Goal: Transaction & Acquisition: Purchase product/service

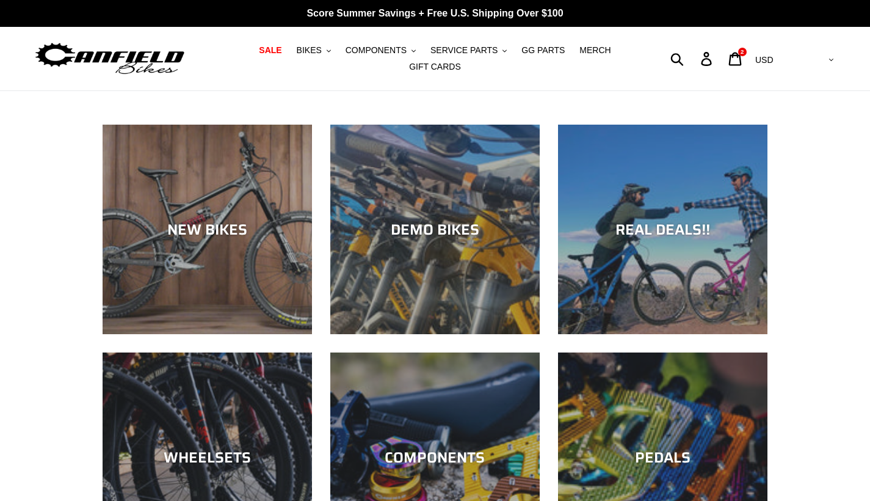
click at [395, 51] on span "COMPONENTS" at bounding box center [376, 50] width 61 height 10
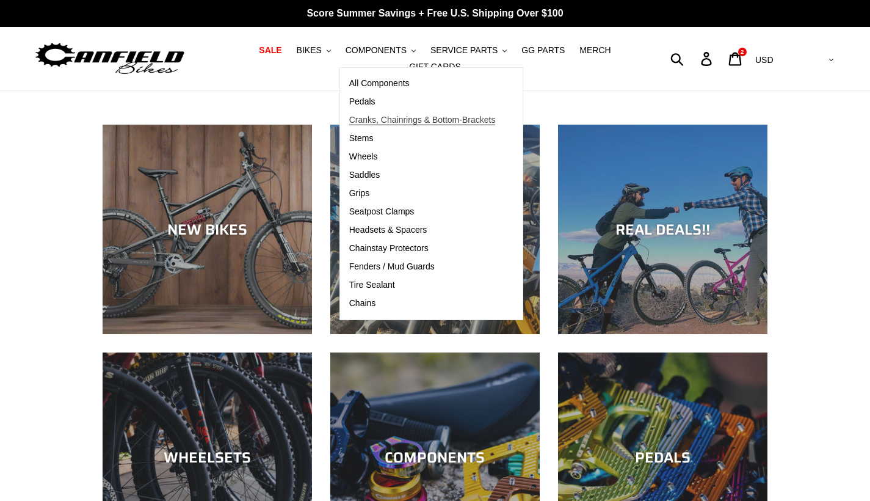
click at [406, 120] on span "Cranks, Chainrings & Bottom-Brackets" at bounding box center [422, 120] width 147 height 10
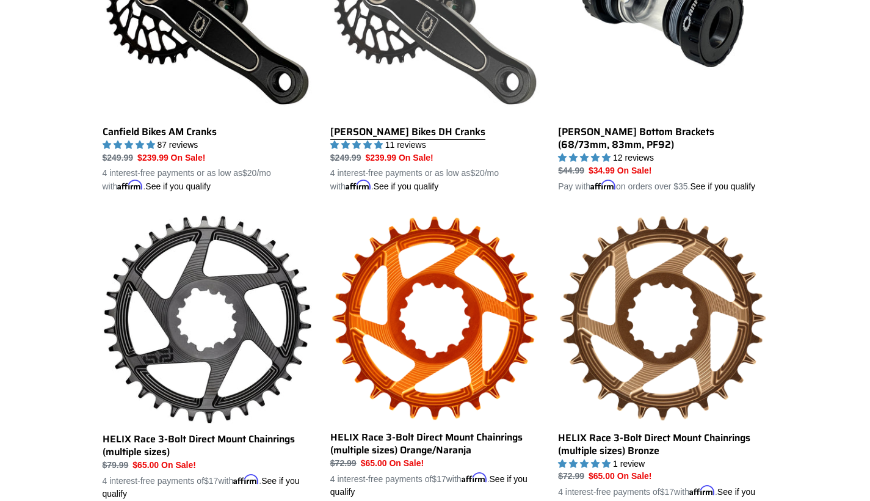
scroll to position [463, 0]
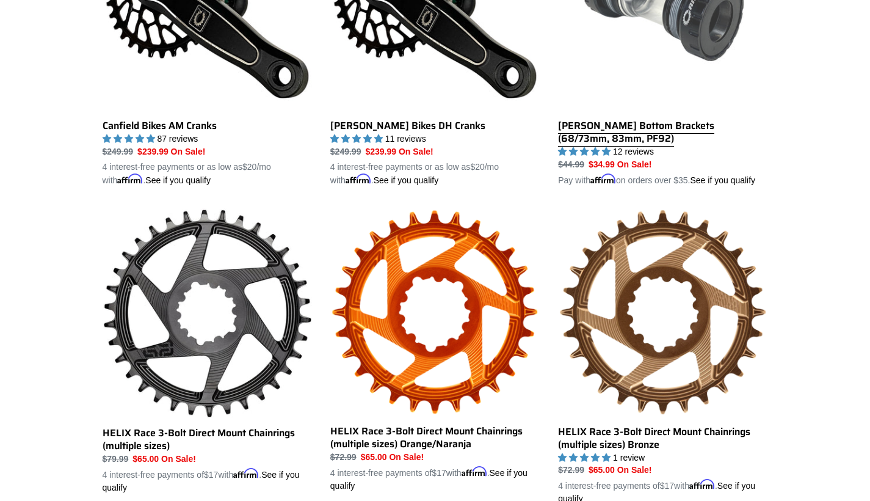
click at [585, 119] on link "Canfield Bottom Brackets (68/73mm, 83mm, PF92)" at bounding box center [663, 44] width 210 height 286
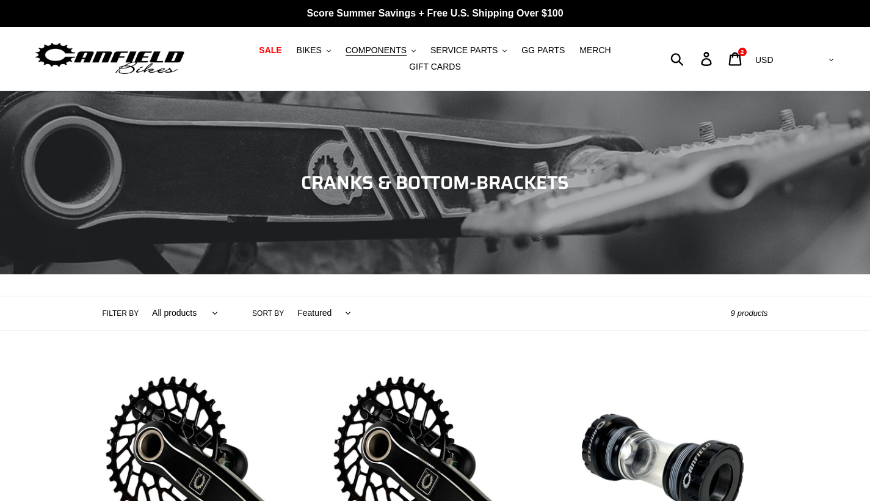
scroll to position [0, 0]
click at [387, 49] on span "COMPONENTS" at bounding box center [376, 50] width 61 height 10
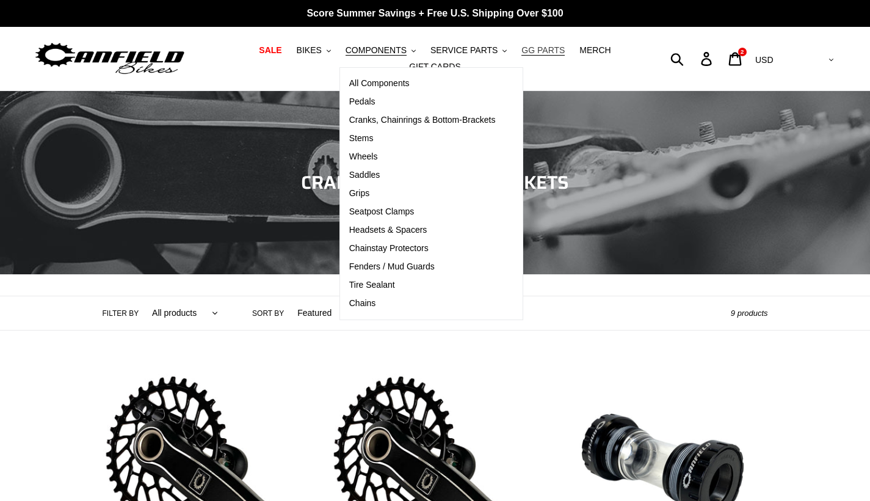
click at [538, 51] on span "GG PARTS" at bounding box center [543, 50] width 43 height 10
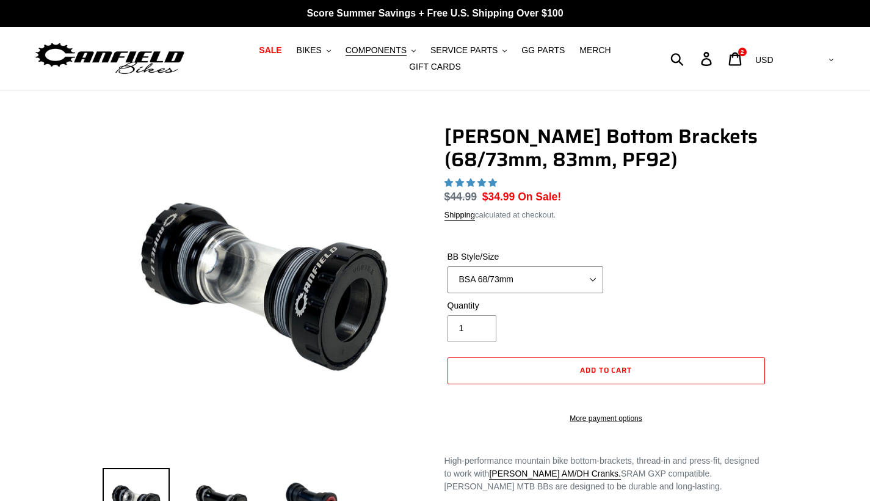
click at [596, 272] on select "BSA 68/73mm BSA 83mm PF92" at bounding box center [526, 279] width 156 height 27
select select "highest-rating"
select select "PF92"
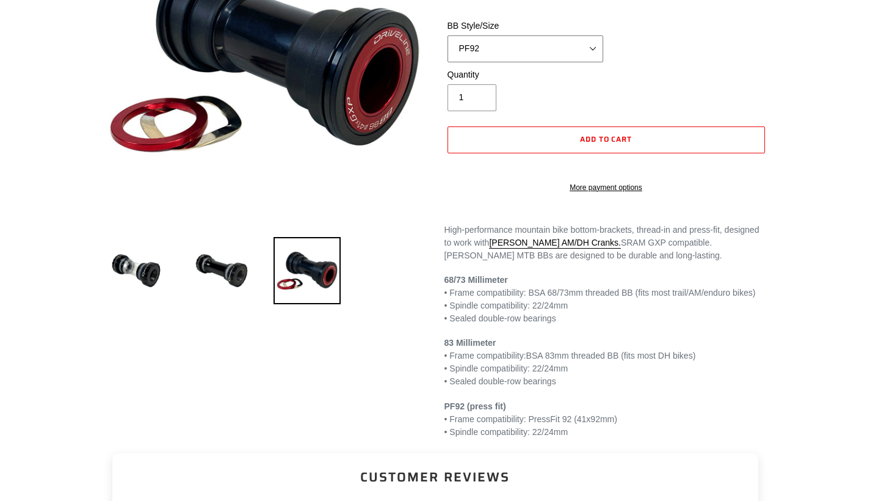
scroll to position [220, 0]
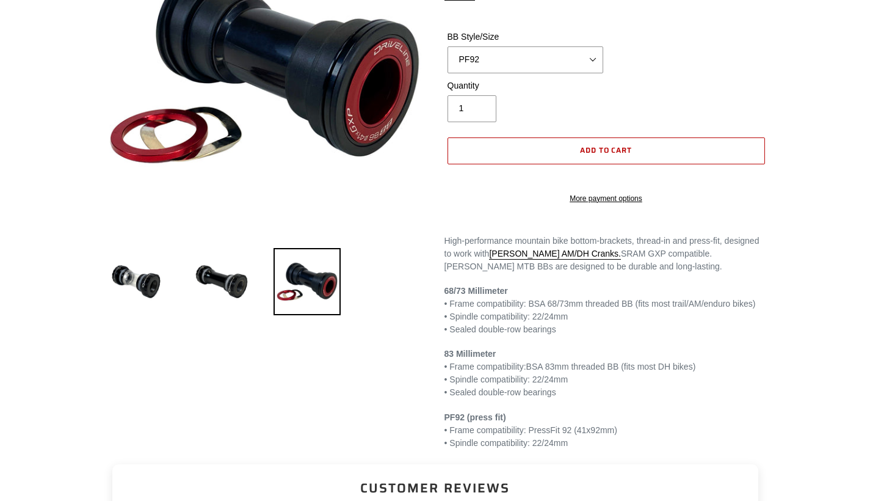
click at [566, 164] on button "Add to cart" at bounding box center [607, 150] width 318 height 27
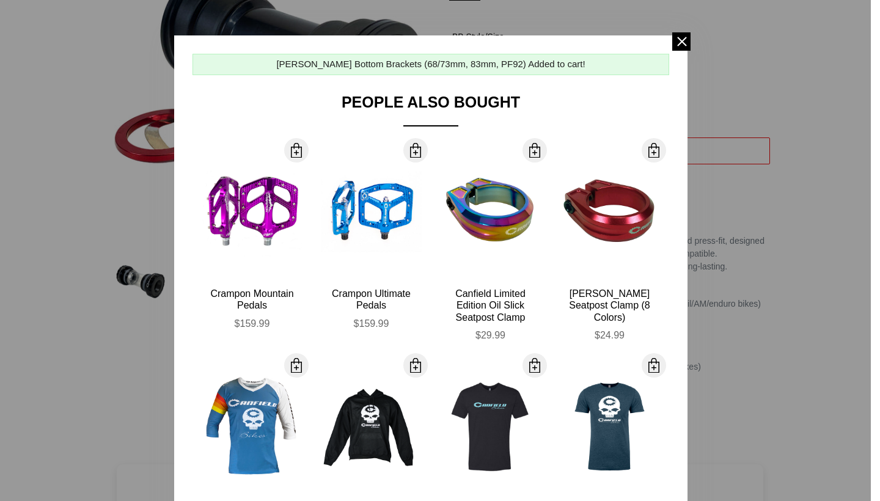
click at [715, 343] on div at bounding box center [440, 250] width 880 height 501
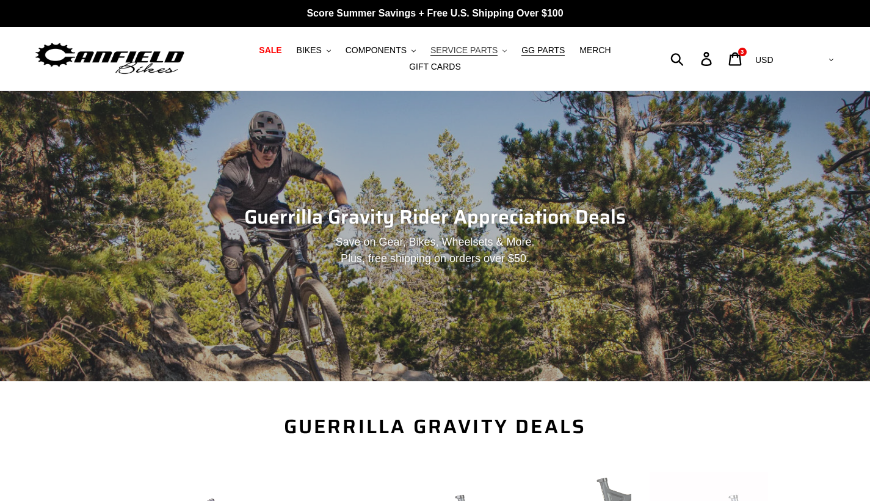
click at [484, 49] on span "SERVICE PARTS" at bounding box center [464, 50] width 67 height 10
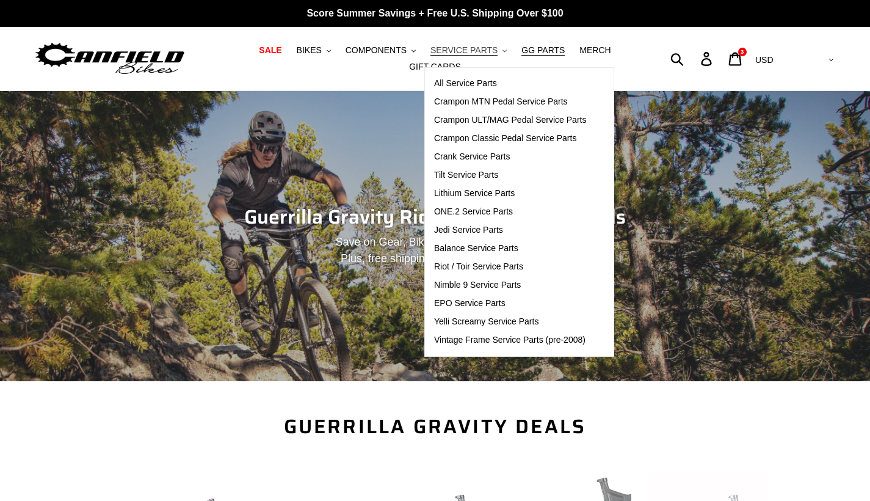
click at [484, 49] on span "SERVICE PARTS" at bounding box center [464, 50] width 67 height 10
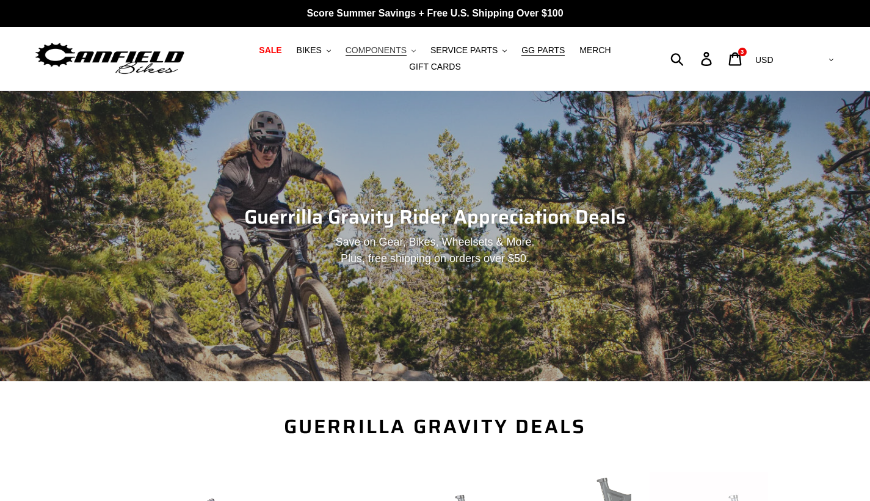
click at [388, 52] on span "COMPONENTS" at bounding box center [376, 50] width 61 height 10
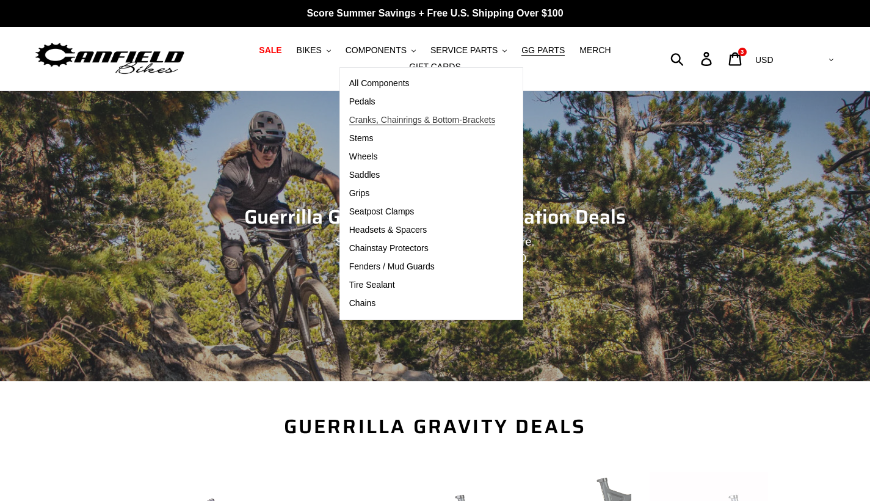
click at [416, 120] on span "Cranks, Chainrings & Bottom-Brackets" at bounding box center [422, 120] width 147 height 10
click at [369, 116] on span "Cranks, Chainrings & Bottom-Brackets" at bounding box center [422, 120] width 147 height 10
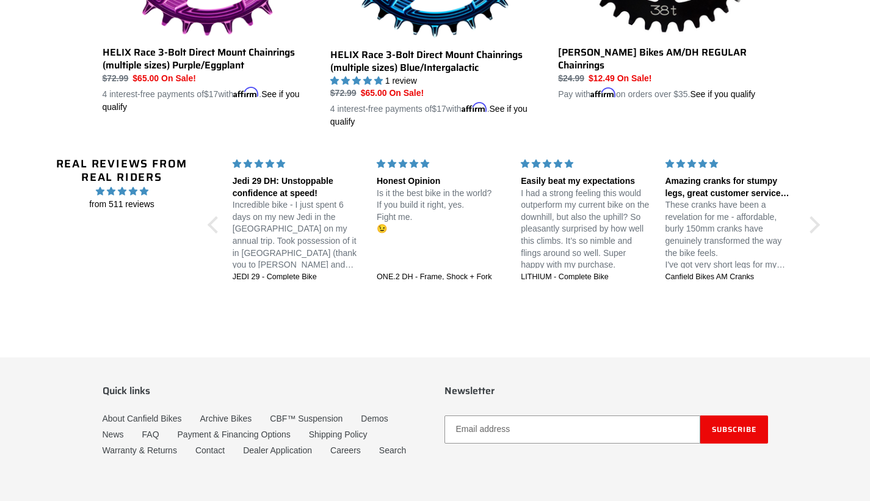
scroll to position [1164, 0]
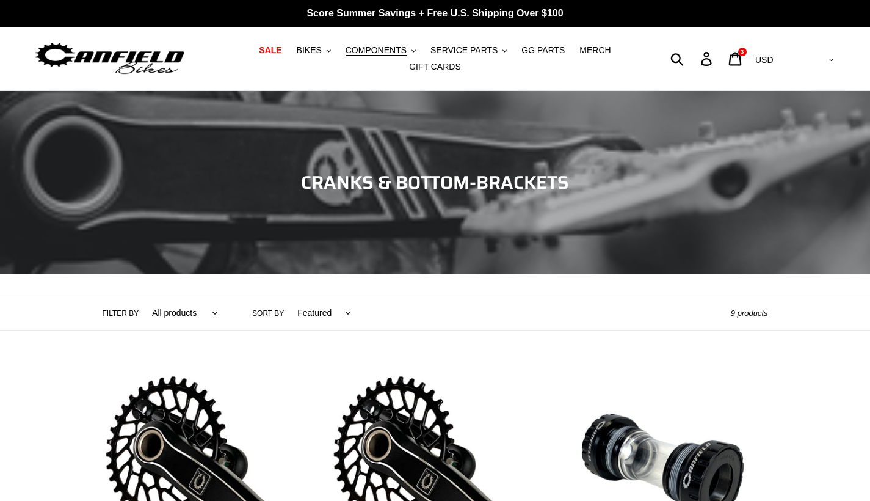
click at [624, 364] on link "[PERSON_NAME] Bottom Brackets (68/73mm, 83mm, PF92)" at bounding box center [663, 499] width 210 height 270
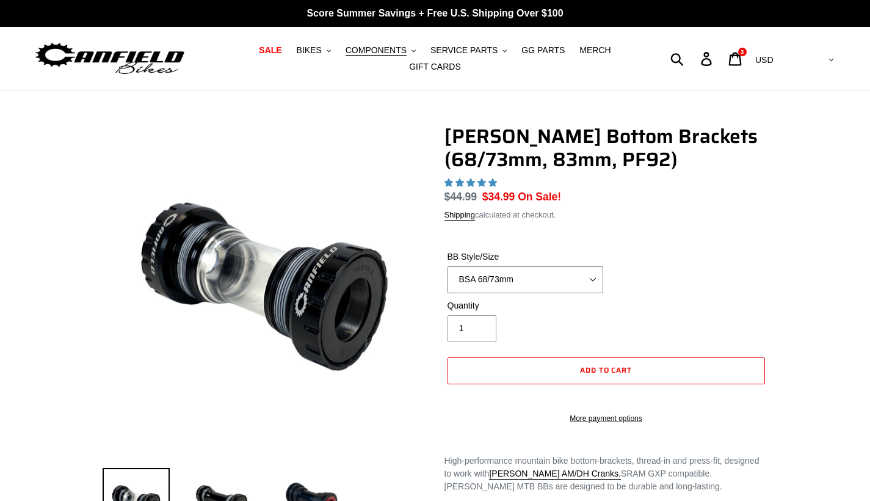
click at [563, 278] on select "BSA 68/73mm BSA 83mm PF92" at bounding box center [526, 279] width 156 height 27
select select "highest-rating"
select select "PF92"
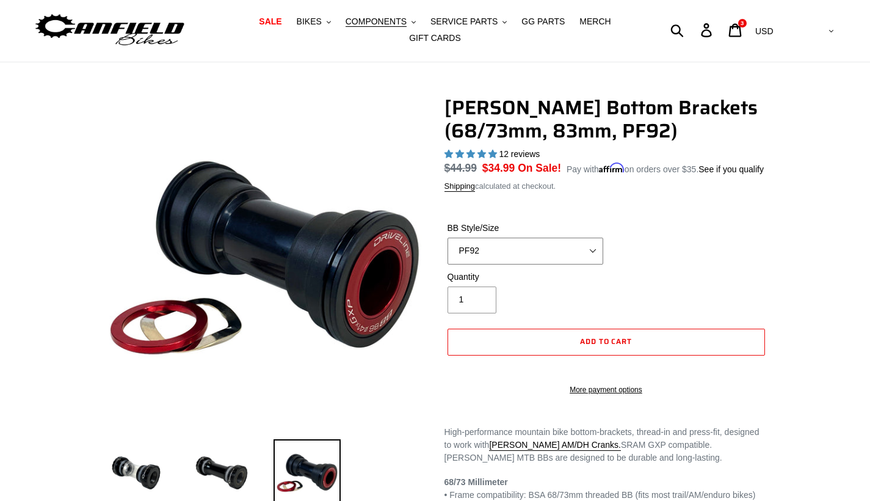
scroll to position [27, 0]
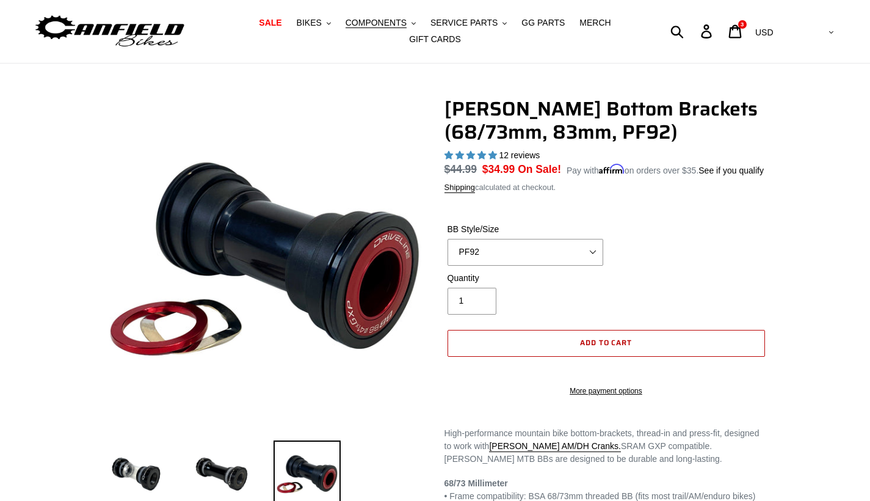
click at [567, 351] on button "Add to cart" at bounding box center [607, 343] width 318 height 27
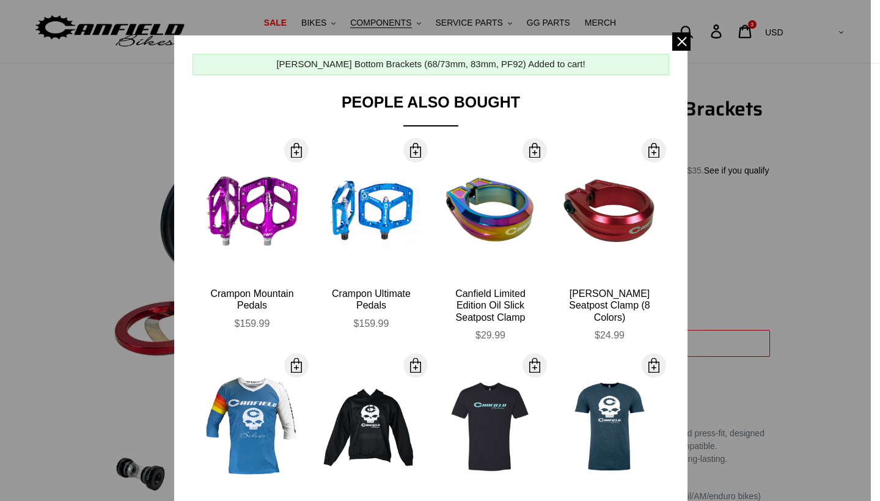
click at [751, 305] on div at bounding box center [440, 250] width 880 height 501
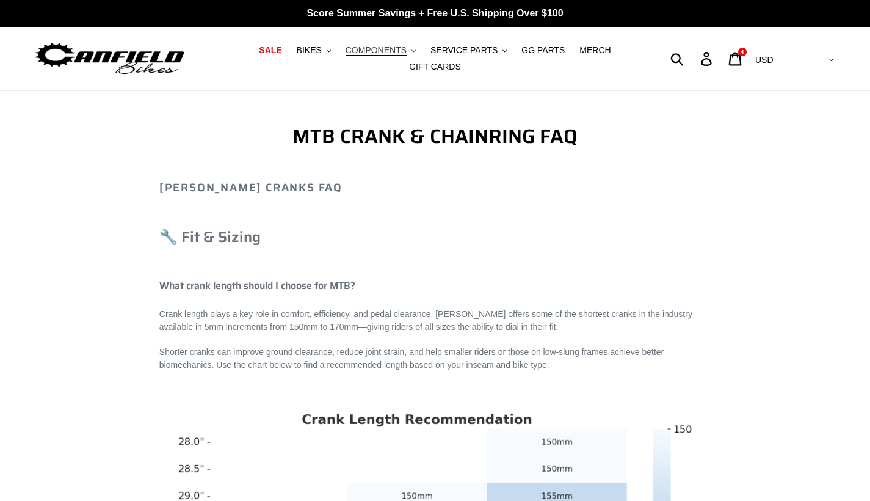
click at [382, 54] on span "COMPONENTS" at bounding box center [376, 50] width 61 height 10
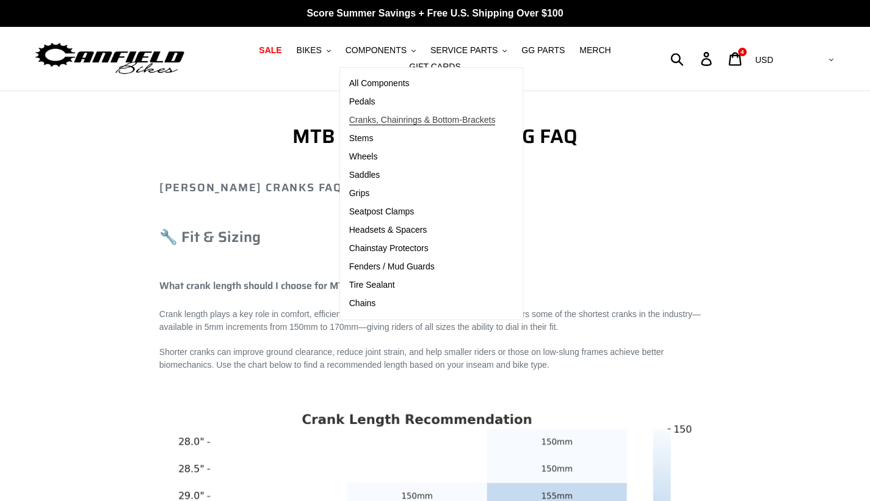
click at [399, 120] on span "Cranks, Chainrings & Bottom-Brackets" at bounding box center [422, 120] width 147 height 10
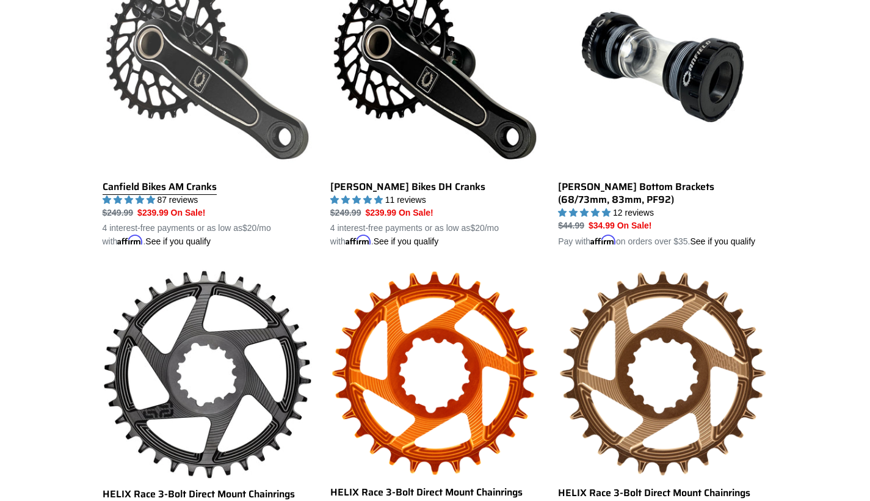
scroll to position [443, 0]
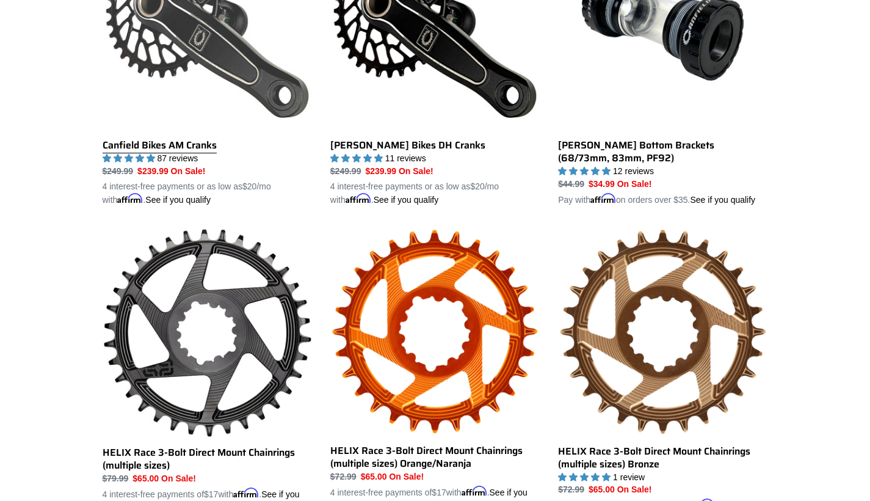
click at [284, 117] on link "Canfield Bikes AM Cranks" at bounding box center [208, 64] width 210 height 286
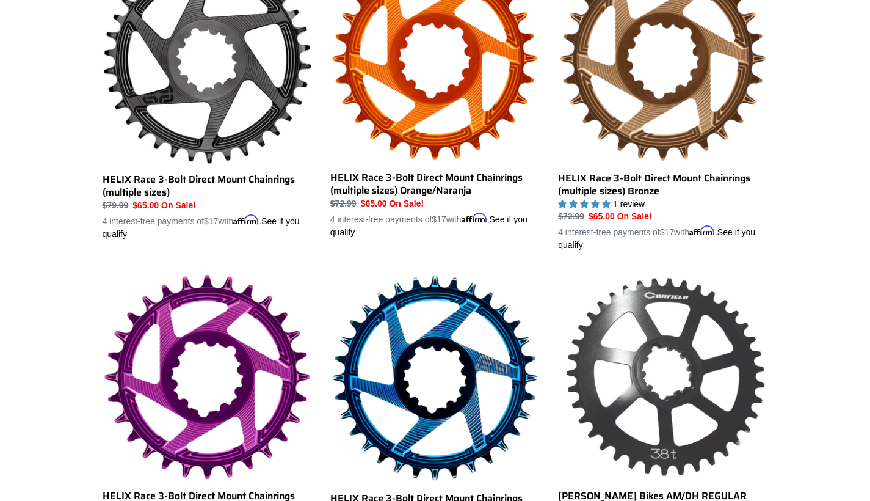
scroll to position [715, 0]
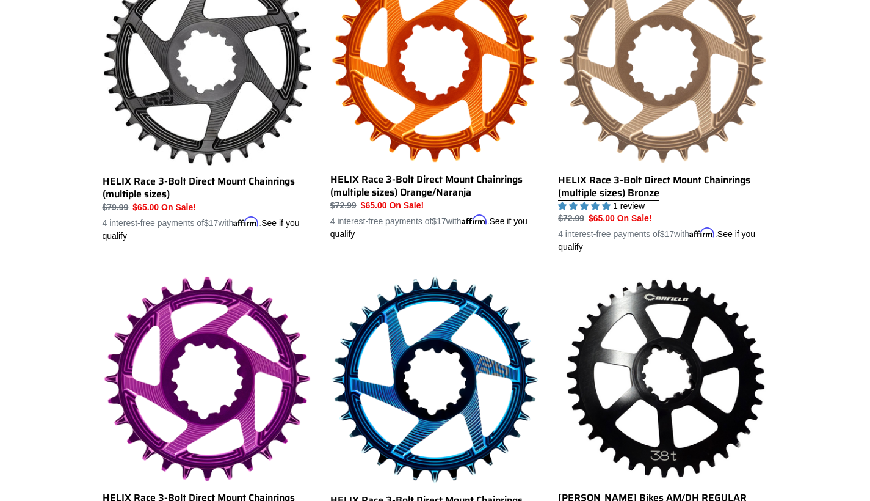
click at [655, 254] on link "HELIX Race 3-Bolt Direct Mount Chainrings (multiple sizes) Bronze" at bounding box center [663, 105] width 210 height 297
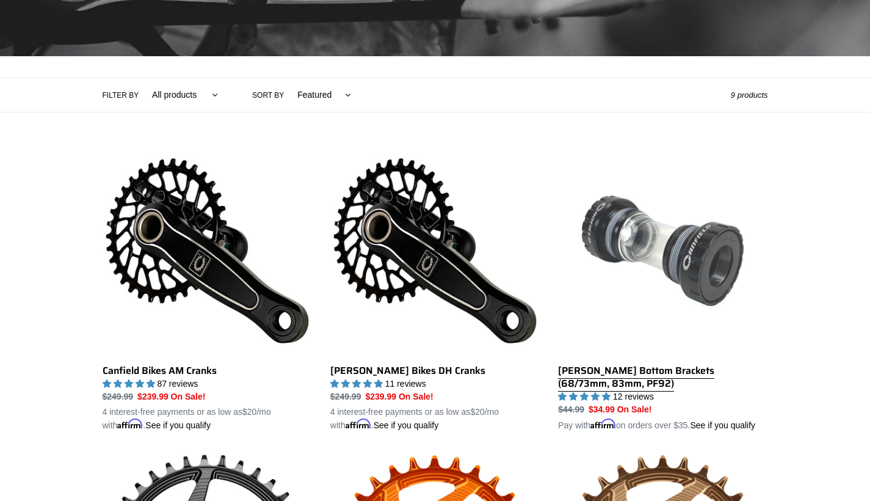
scroll to position [217, 0]
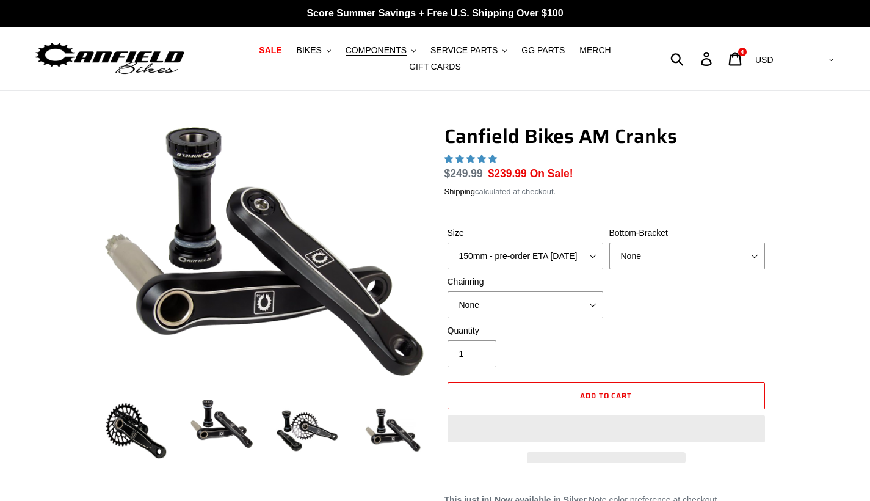
click at [492, 257] on select "150mm - pre-order ETA [DATE] 155mm - pre-order ETA [DATE] 160mm - pre-order ETA…" at bounding box center [526, 256] width 156 height 27
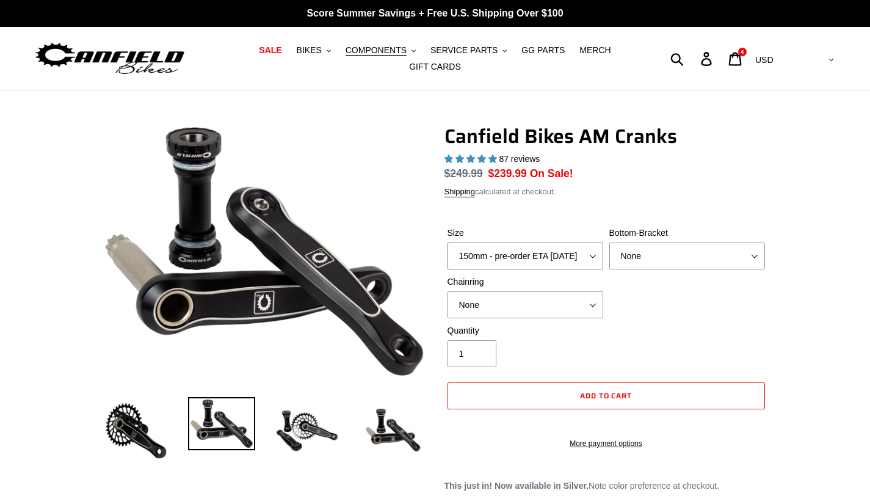
select select "highest-rating"
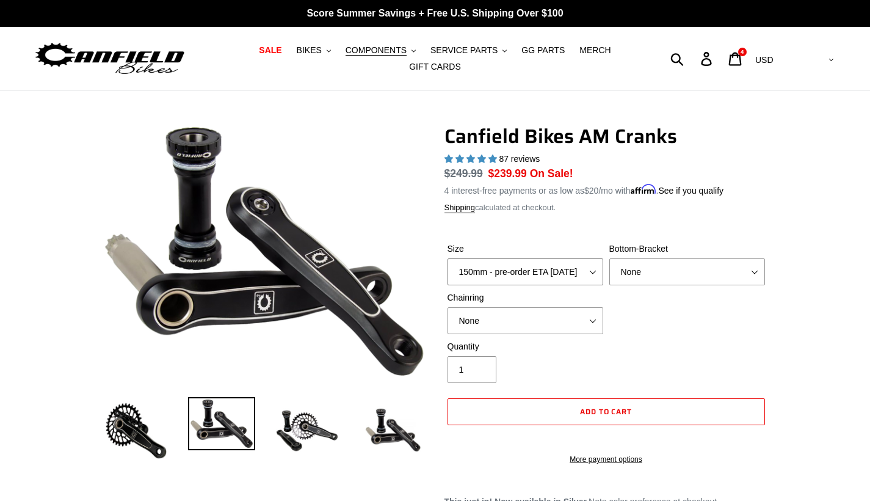
select select "160mm - pre-order ETA [DATE]"
click at [668, 273] on select "None BSA Threaded 68/73mm Press Fit PF92" at bounding box center [688, 271] width 156 height 27
select select "Press Fit PF92"
click at [595, 329] on select "None 30t Round (Boost 148) 30t Oval (Boost 148) 32t Round (Boost 148) 32t Oval …" at bounding box center [526, 320] width 156 height 27
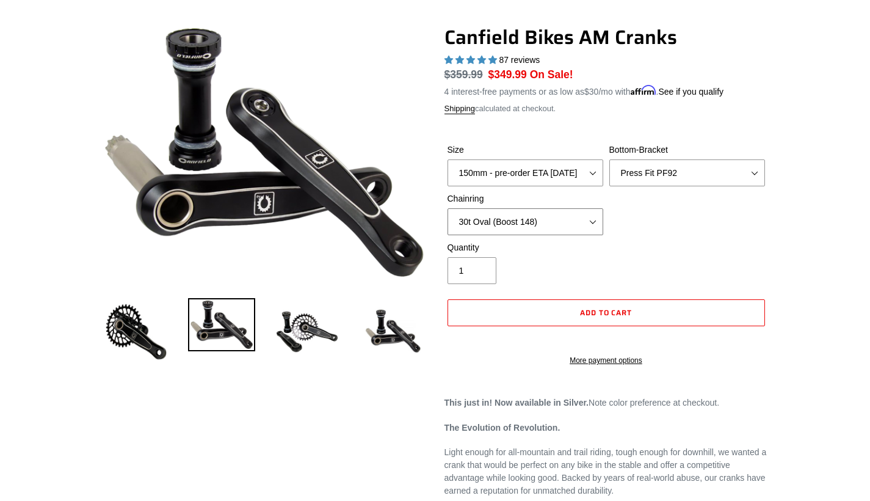
scroll to position [98, 0]
select select "None"
click at [507, 219] on select "None 30t Round (Boost 148) 30t Oval (Boost 148) 32t Round (Boost 148) 32t Oval …" at bounding box center [526, 222] width 156 height 27
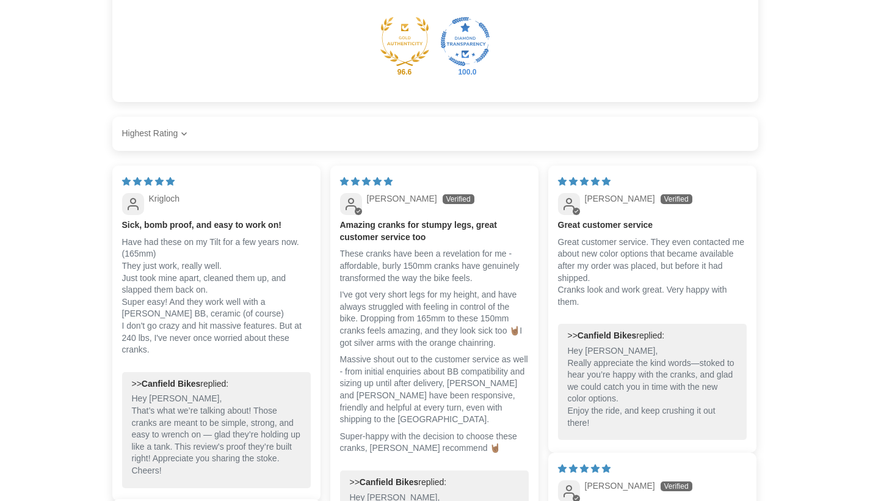
scroll to position [1351, 0]
